Goal: Transaction & Acquisition: Obtain resource

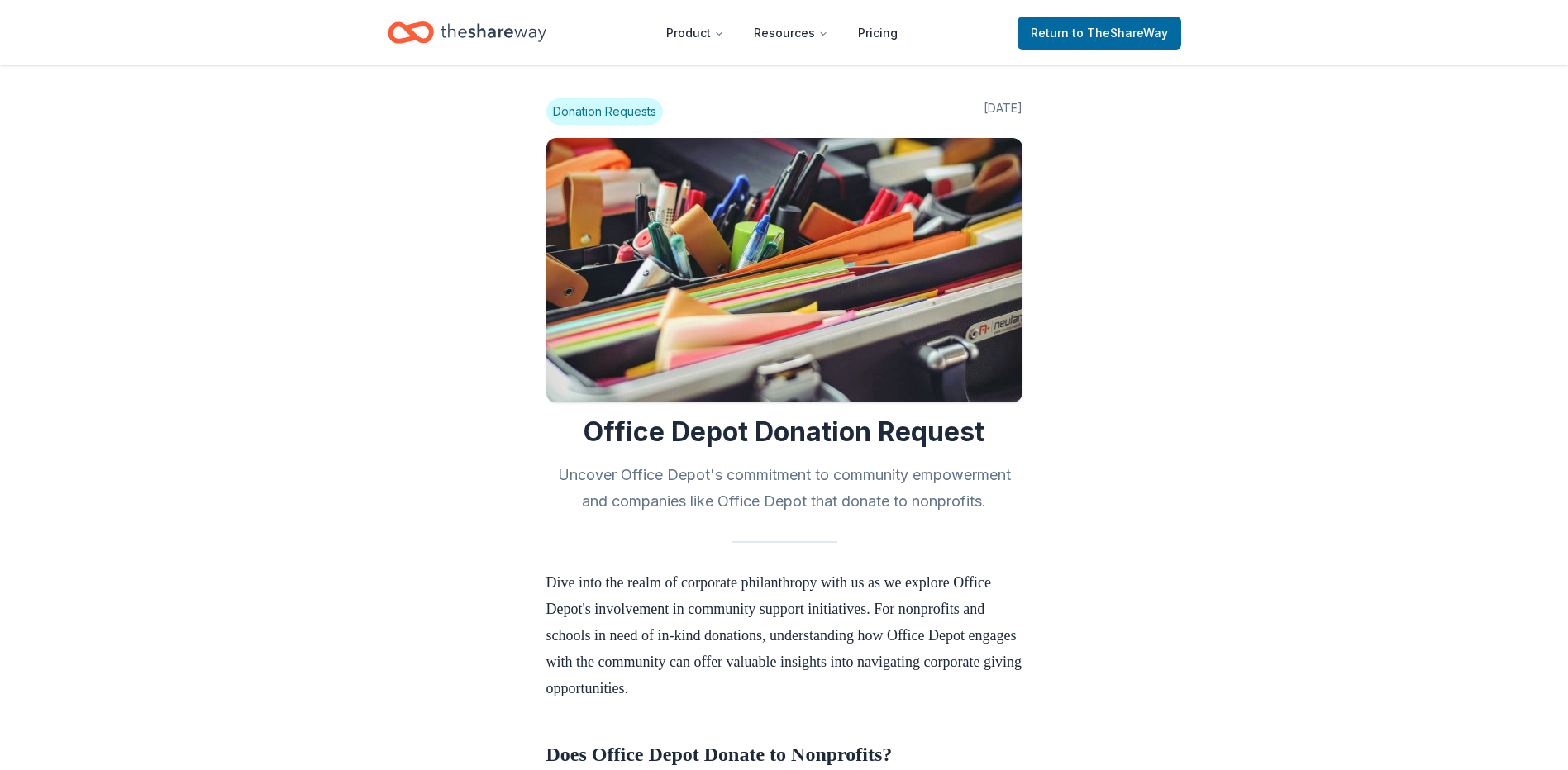
scroll to position [1157, 0]
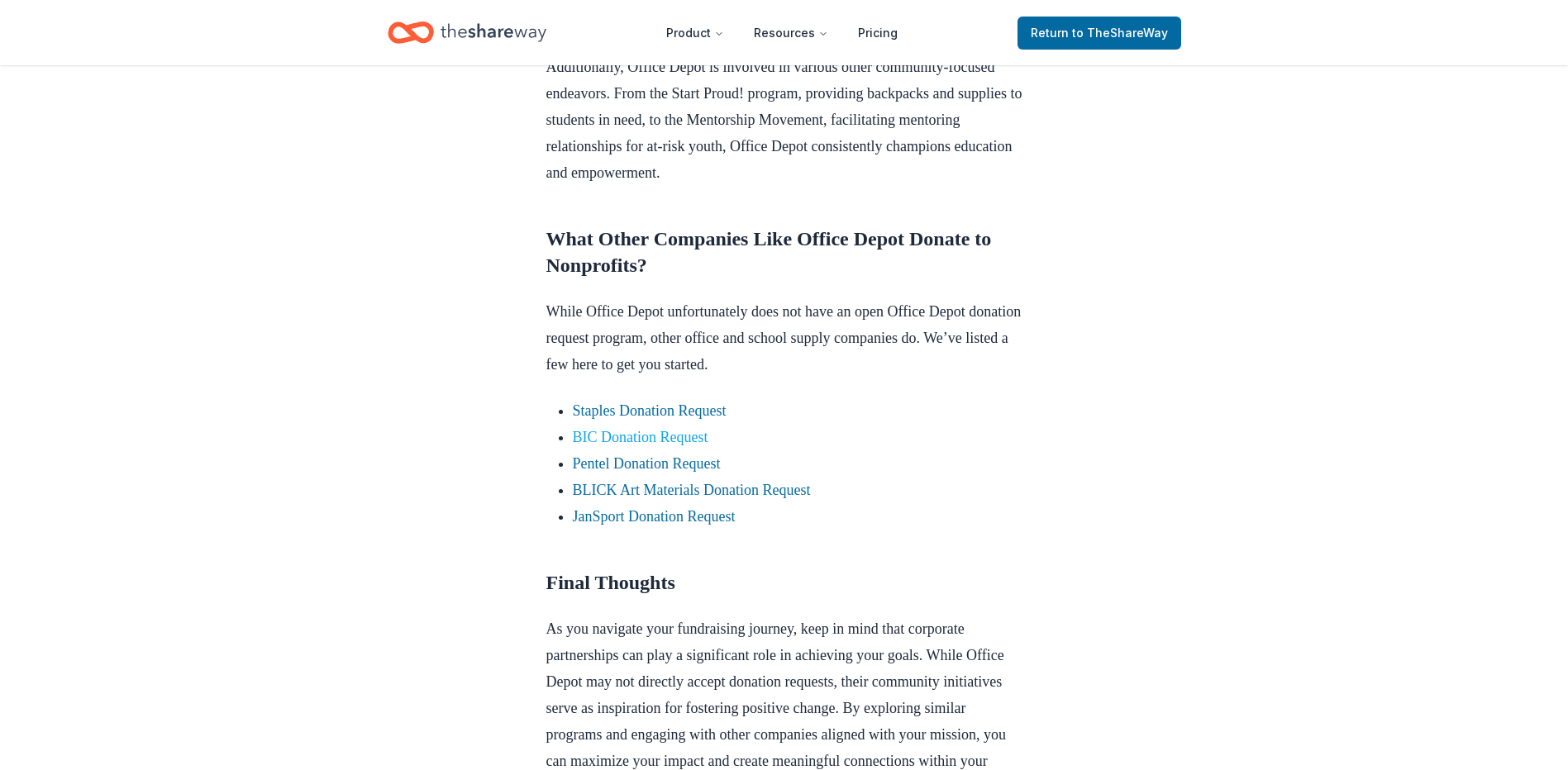
click at [694, 445] on link "BIC Donation Request" at bounding box center [640, 437] width 135 height 17
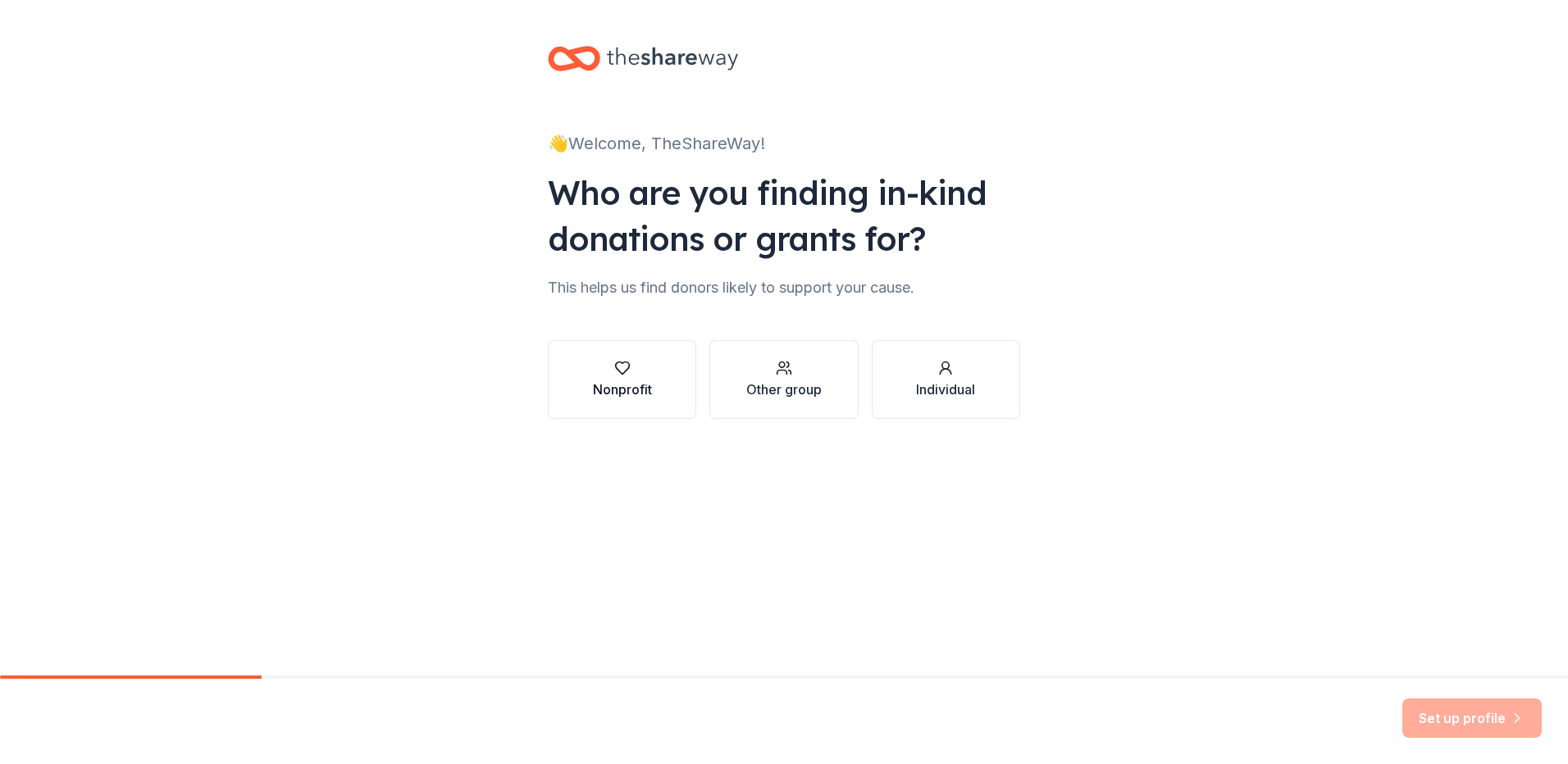
click at [621, 386] on div "Nonprofit" at bounding box center [622, 390] width 59 height 19
click at [1103, 471] on div "👋 Welcome, TheShareWay! Who are you finding in-kind donations or grants for? Th…" at bounding box center [784, 249] width 1568 height 498
